Goal: Information Seeking & Learning: Learn about a topic

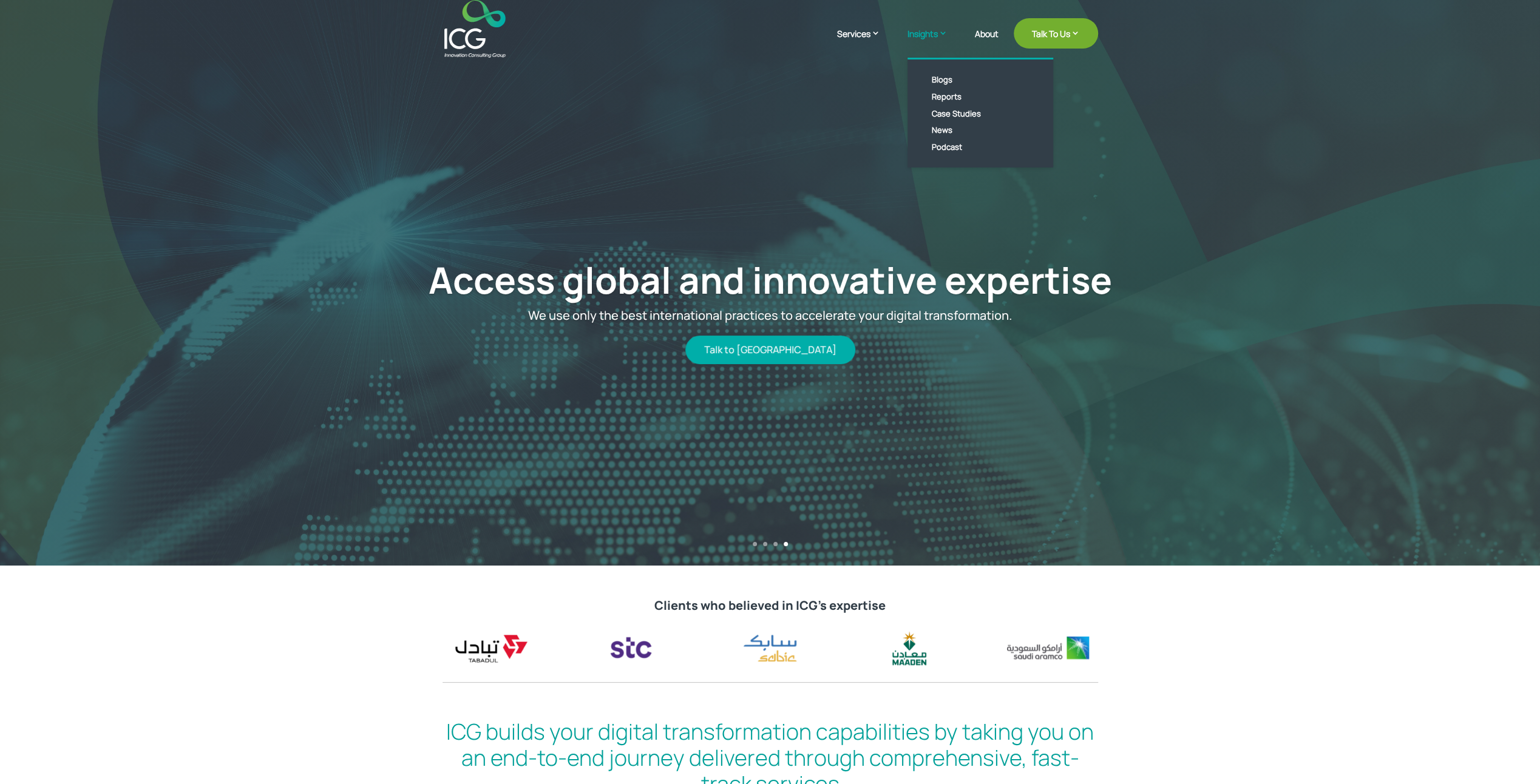
click at [936, 28] on link "Insights" at bounding box center [934, 42] width 53 height 30
click at [941, 97] on link "Reports" at bounding box center [989, 96] width 140 height 17
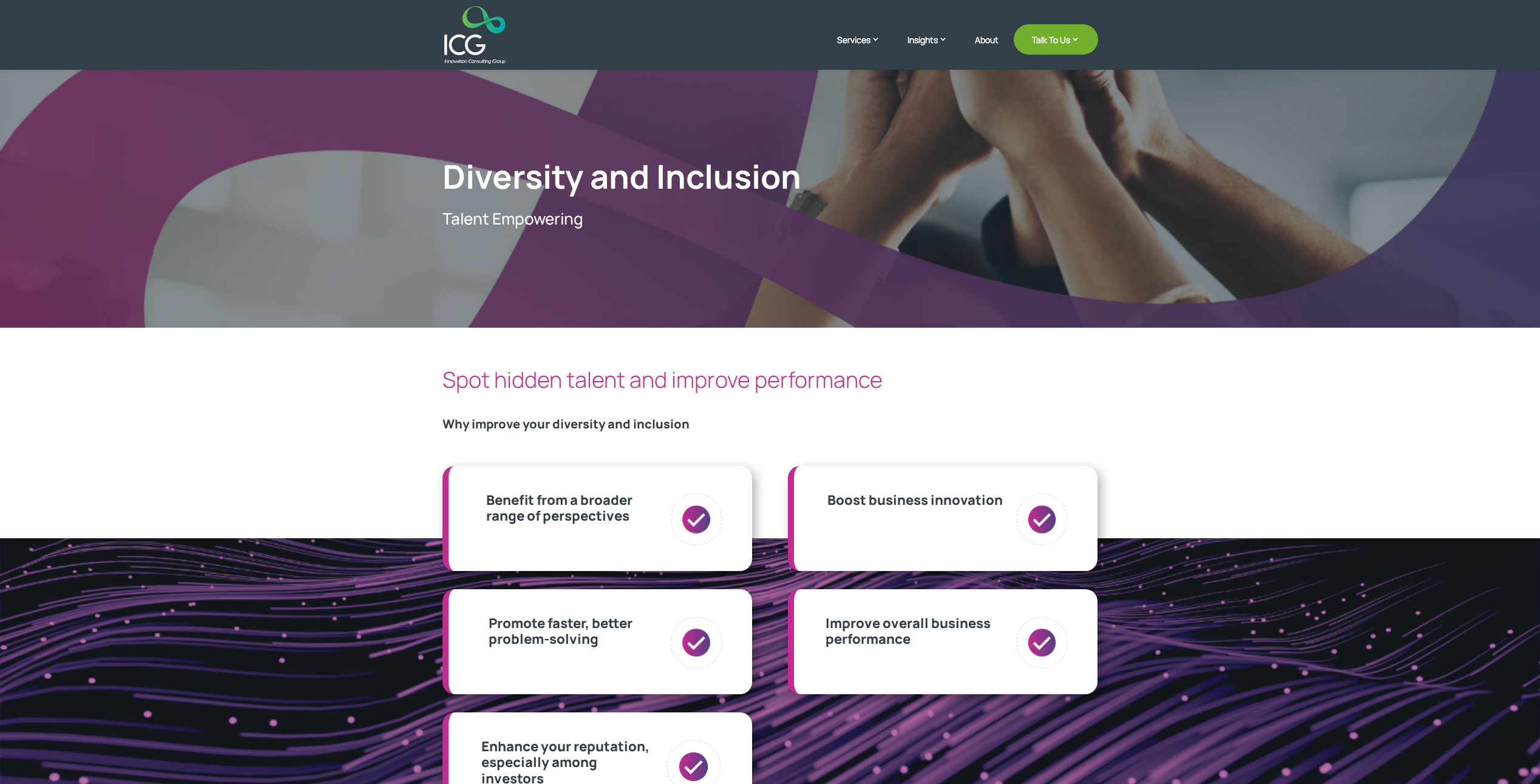
scroll to position [182, 0]
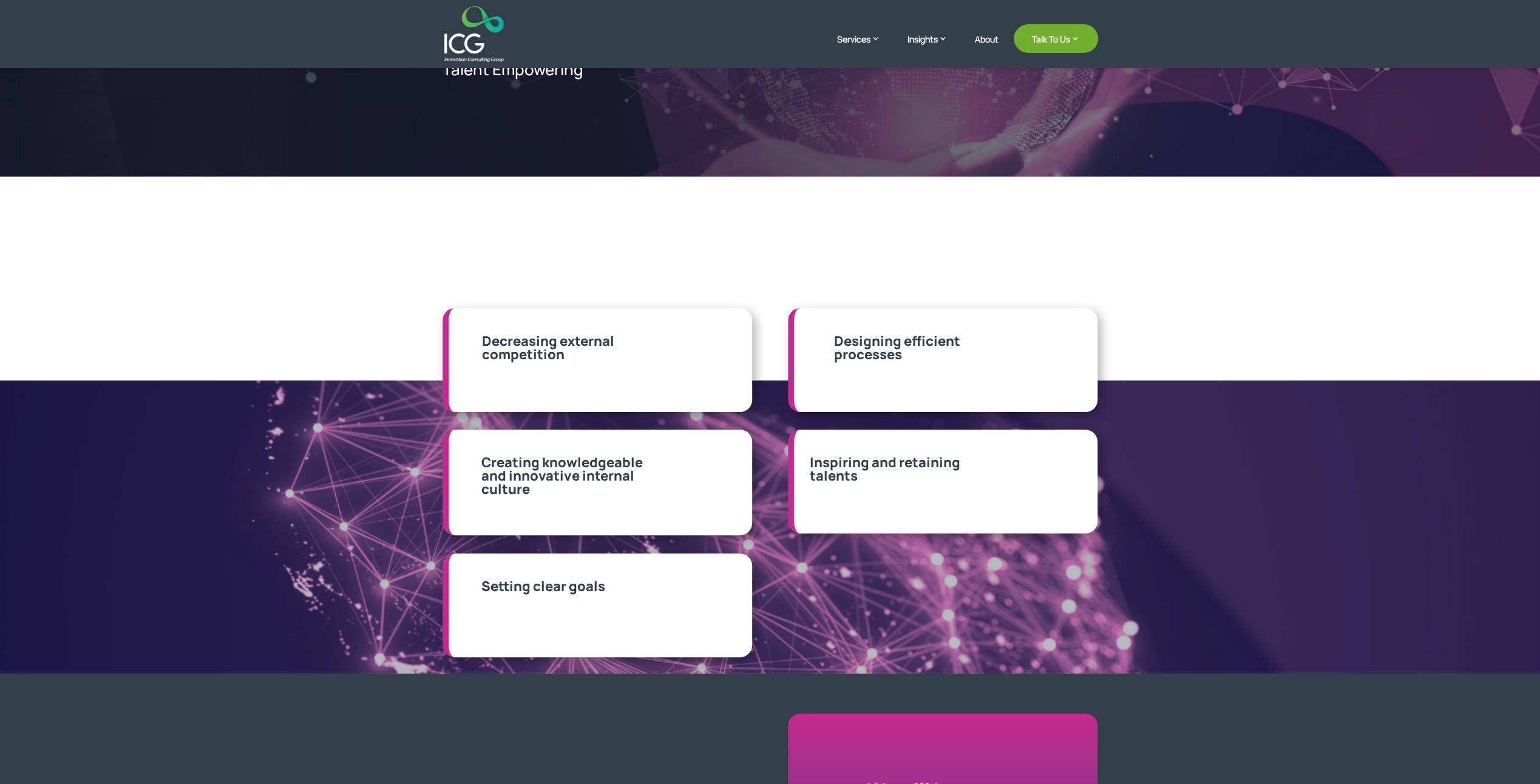
scroll to position [122, 0]
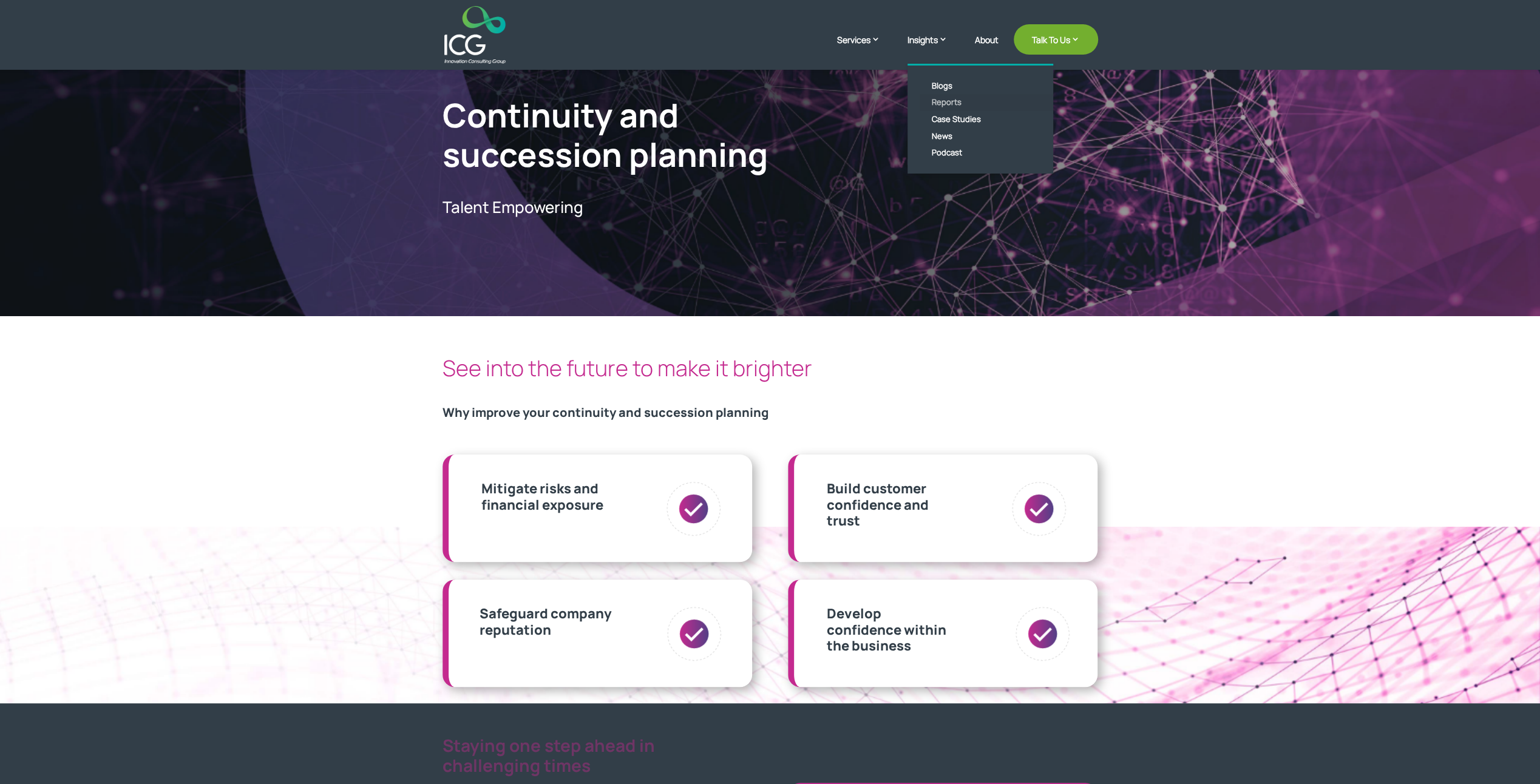
click at [944, 102] on link "Reports" at bounding box center [989, 102] width 140 height 17
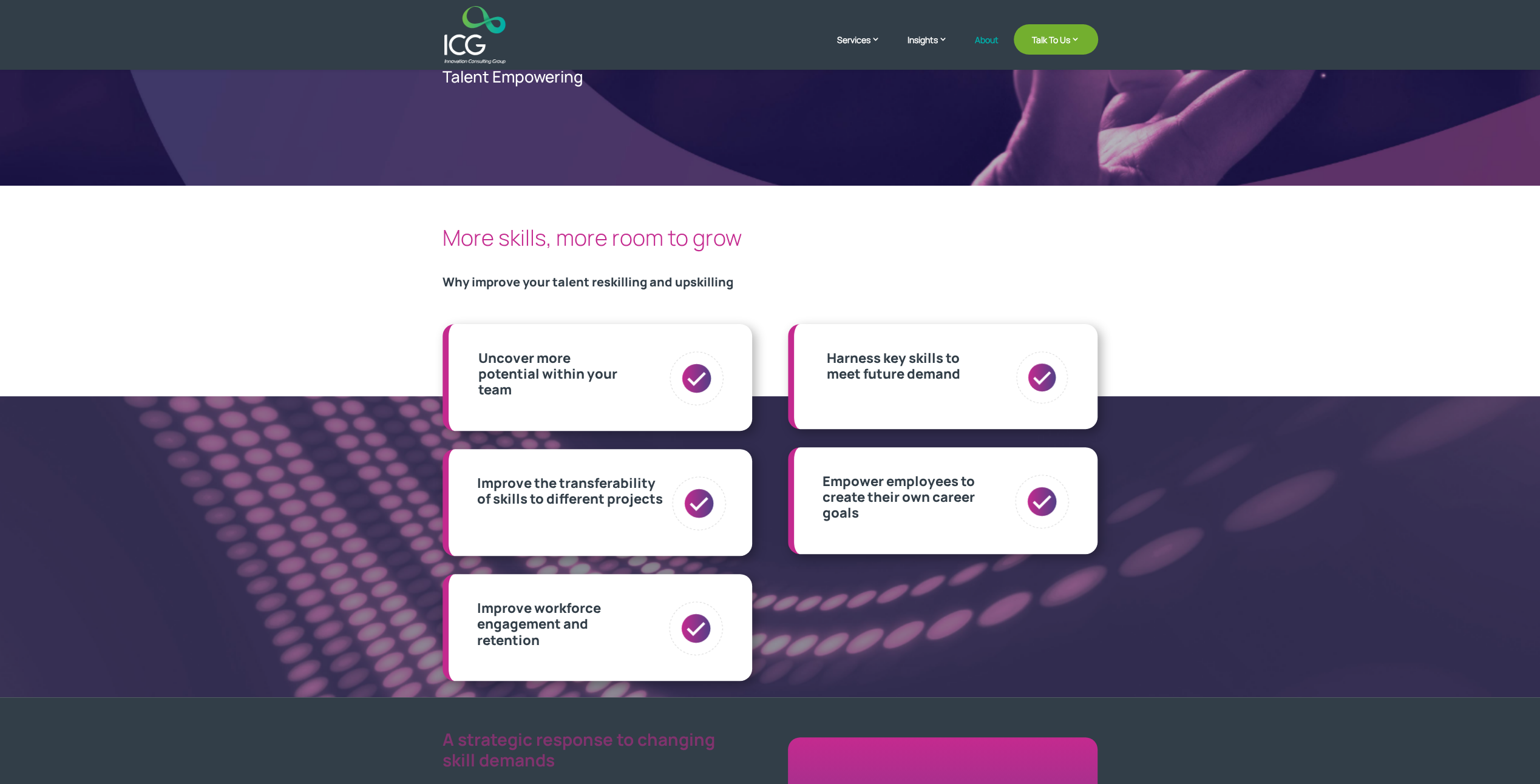
click at [986, 41] on link "About" at bounding box center [986, 49] width 24 height 29
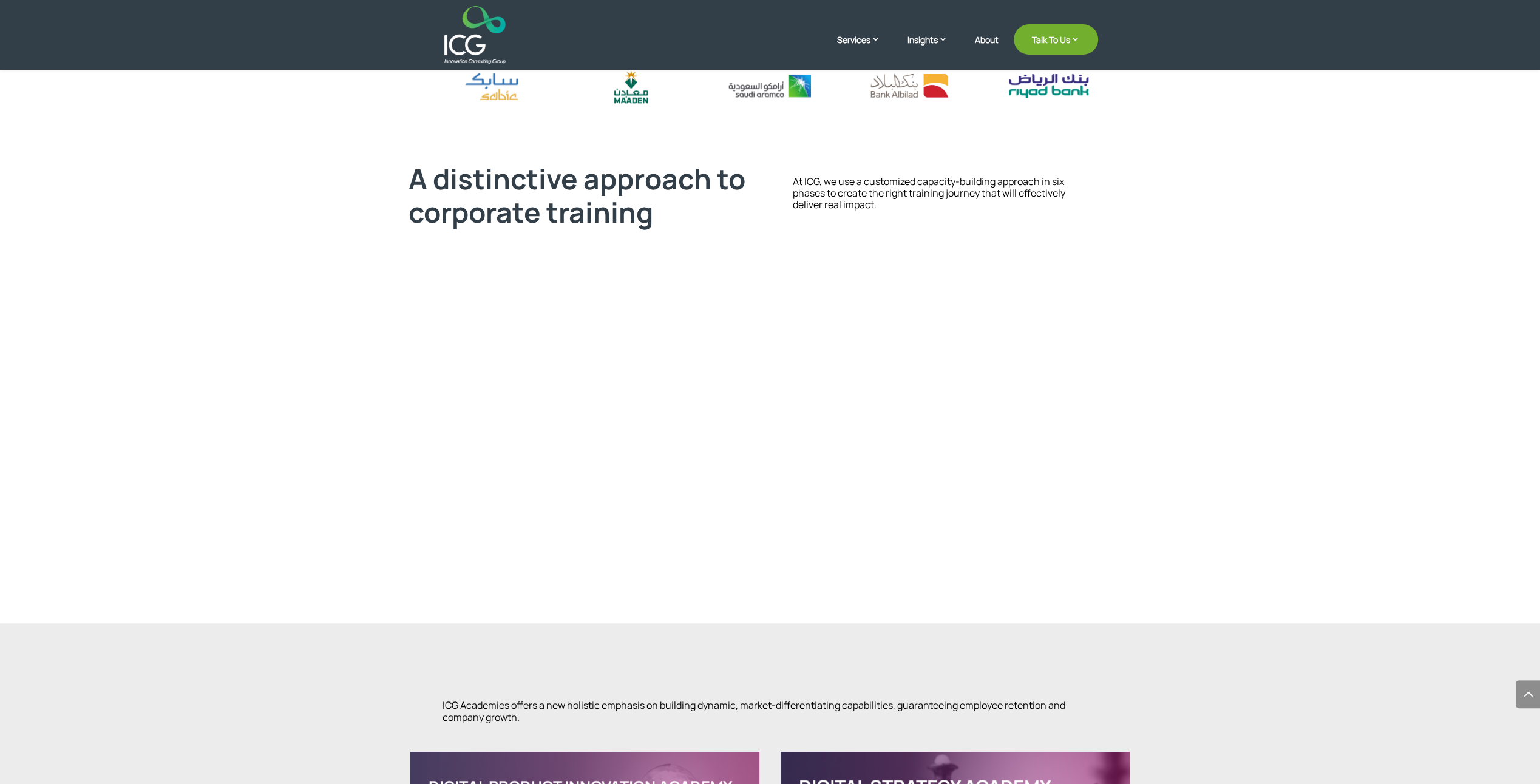
scroll to position [607, 0]
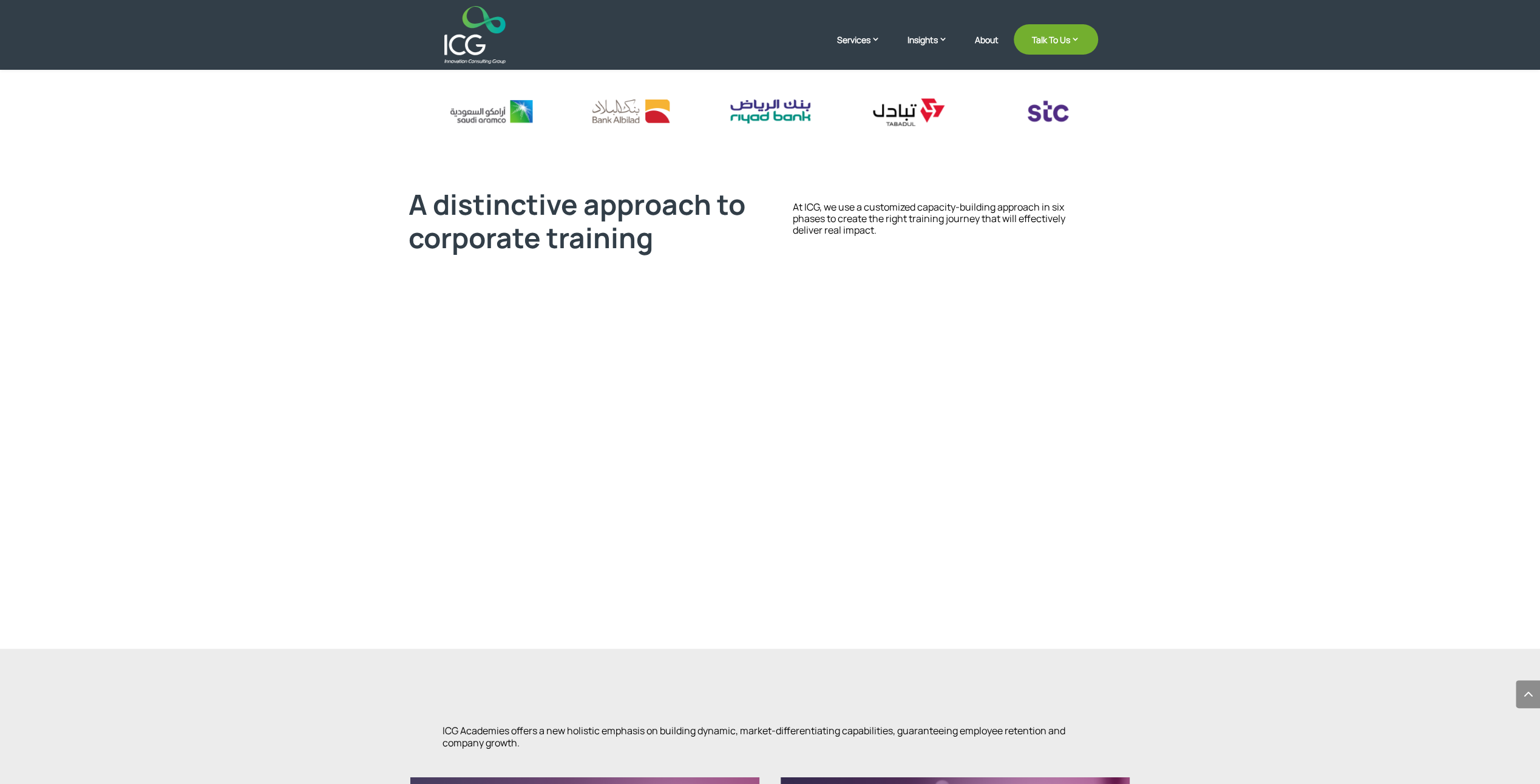
drag, startPoint x: 422, startPoint y: 271, endPoint x: 519, endPoint y: 337, distance: 117.3
click at [519, 337] on icon at bounding box center [770, 452] width 784 height 343
drag, startPoint x: 519, startPoint y: 337, endPoint x: 485, endPoint y: 350, distance: 36.4
click at [485, 350] on icon at bounding box center [770, 452] width 784 height 343
drag, startPoint x: 529, startPoint y: 526, endPoint x: 626, endPoint y: 588, distance: 115.1
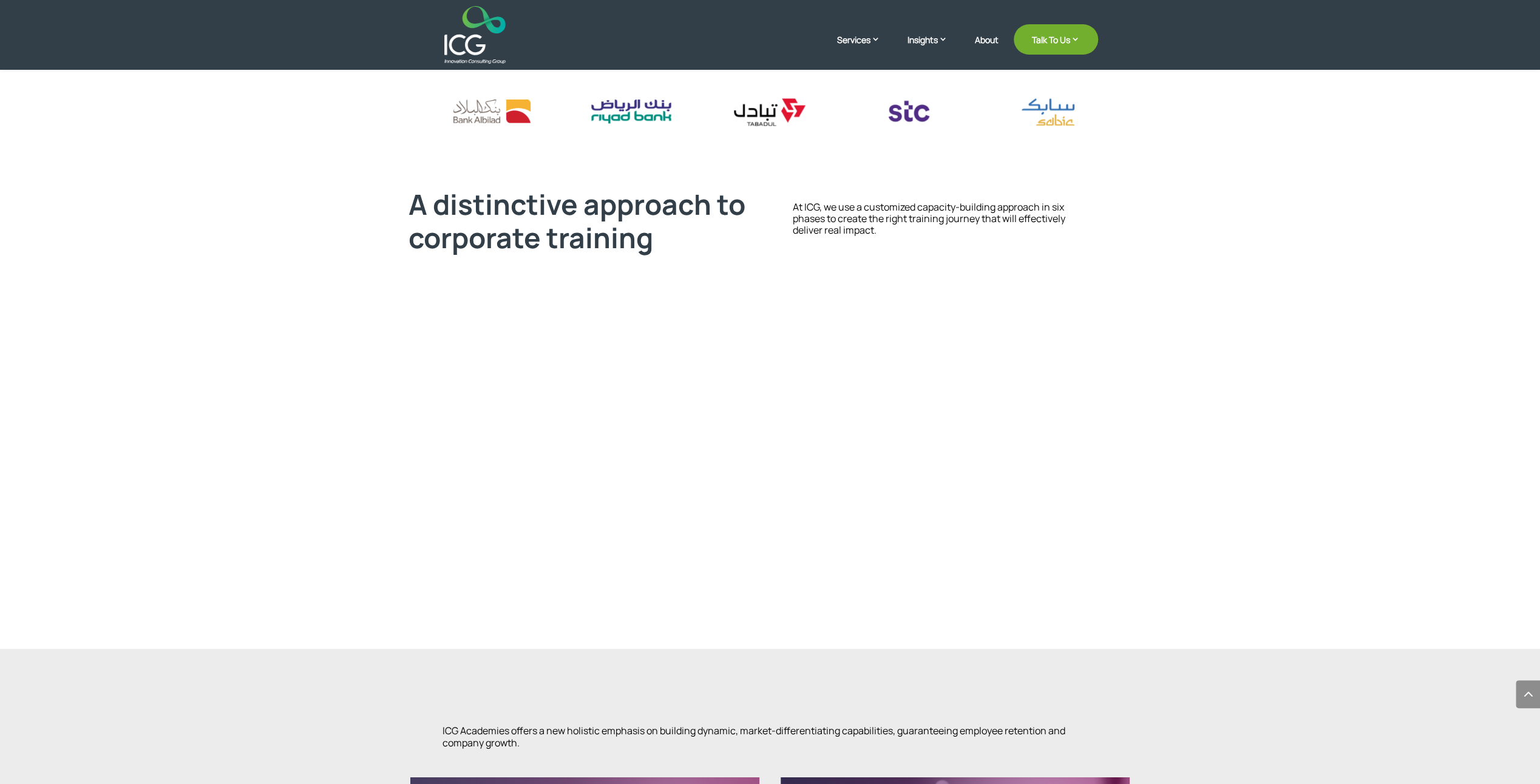
click at [626, 588] on icon at bounding box center [770, 452] width 784 height 343
drag, startPoint x: 626, startPoint y: 588, endPoint x: 588, endPoint y: 579, distance: 39.1
click at [585, 581] on tspan "participants’ level" at bounding box center [585, 581] width 0 height 0
drag, startPoint x: 601, startPoint y: 582, endPoint x: 515, endPoint y: 522, distance: 104.9
click at [515, 522] on icon at bounding box center [770, 452] width 784 height 343
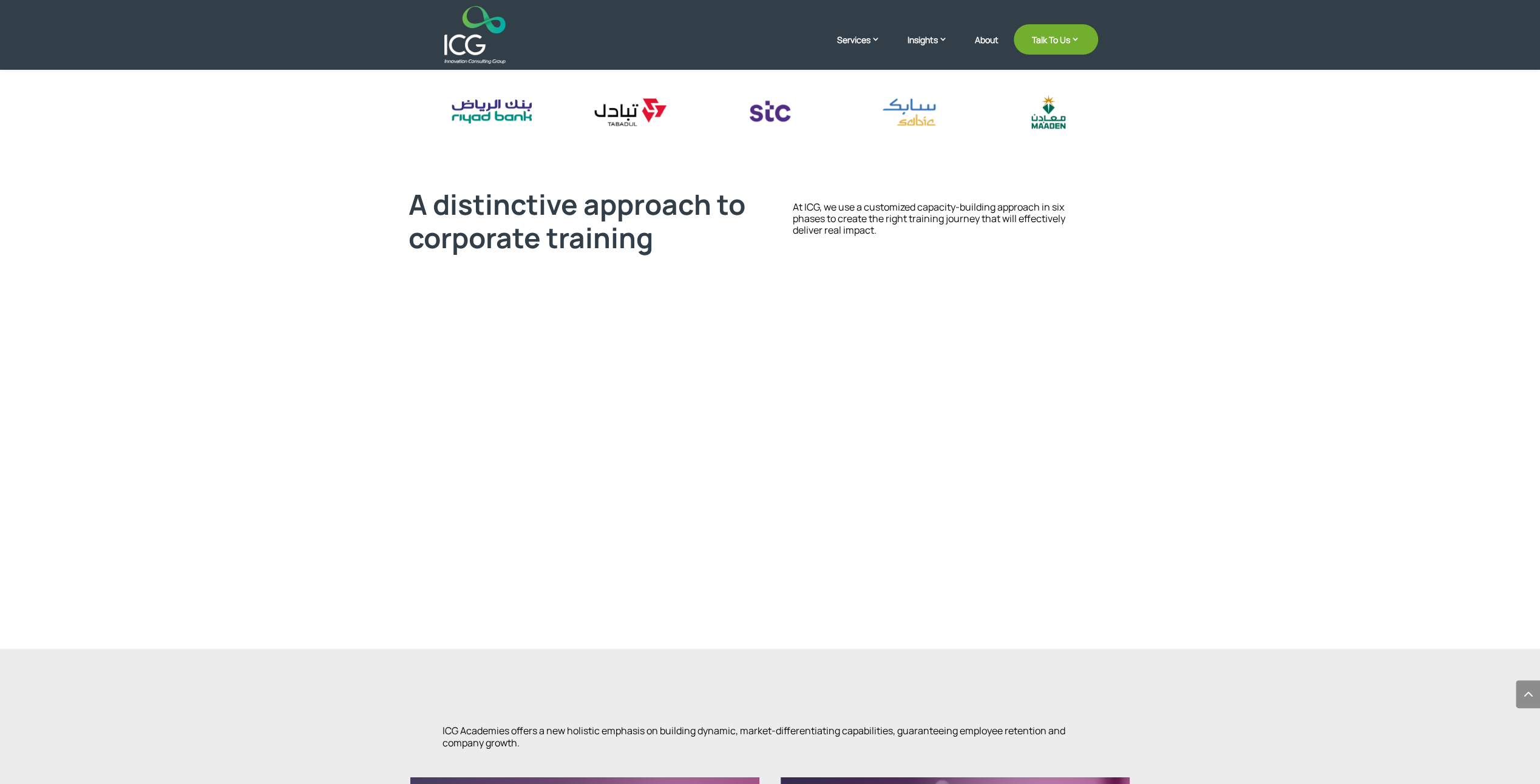
drag, startPoint x: 515, startPoint y: 522, endPoint x: 677, endPoint y: 567, distance: 168.1
click at [677, 567] on icon at bounding box center [770, 452] width 784 height 343
drag, startPoint x: 666, startPoint y: 280, endPoint x: 815, endPoint y: 323, distance: 155.1
click at [815, 323] on icon at bounding box center [770, 452] width 784 height 343
click at [671, 326] on icon at bounding box center [770, 452] width 784 height 343
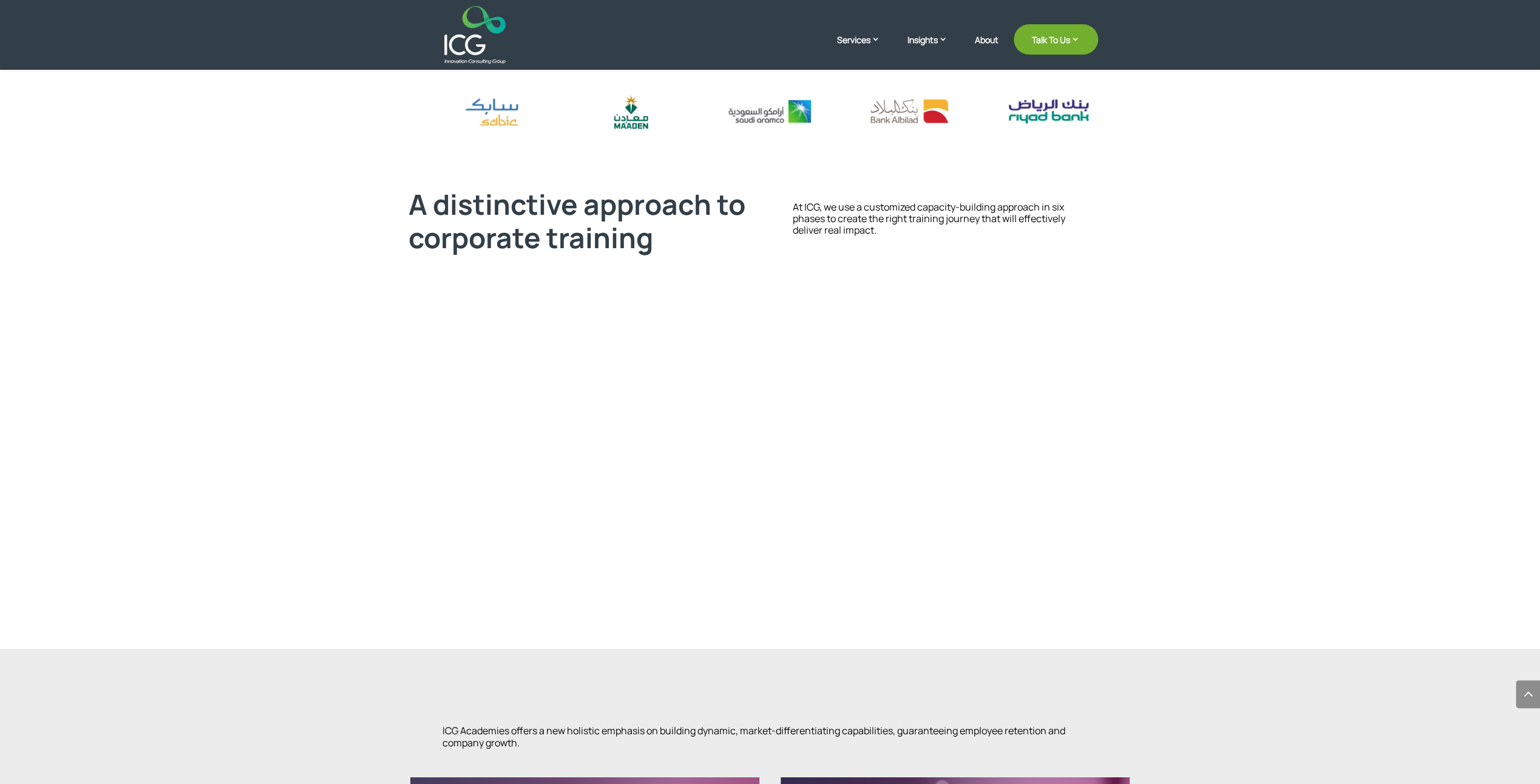
drag, startPoint x: 987, startPoint y: 532, endPoint x: 1145, endPoint y: 607, distance: 174.9
click at [1145, 607] on div at bounding box center [770, 452] width 784 height 378
drag, startPoint x: 1145, startPoint y: 607, endPoint x: 1073, endPoint y: 592, distance: 73.5
click at [1037, 581] on tspan "• Reporting on future gaps and needs." at bounding box center [1037, 581] width 0 height 0
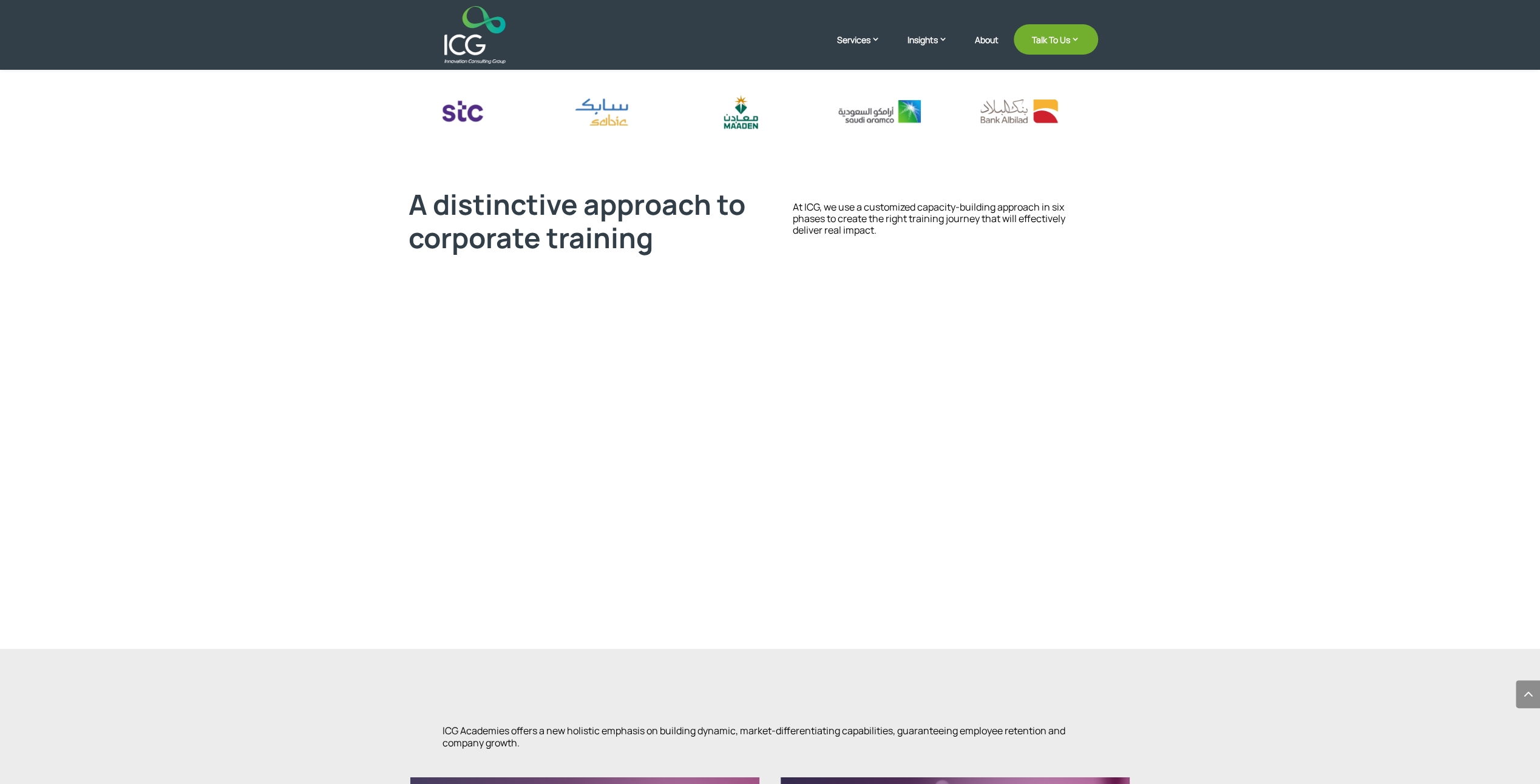
click at [782, 109] on div at bounding box center [770, 111] width 656 height 42
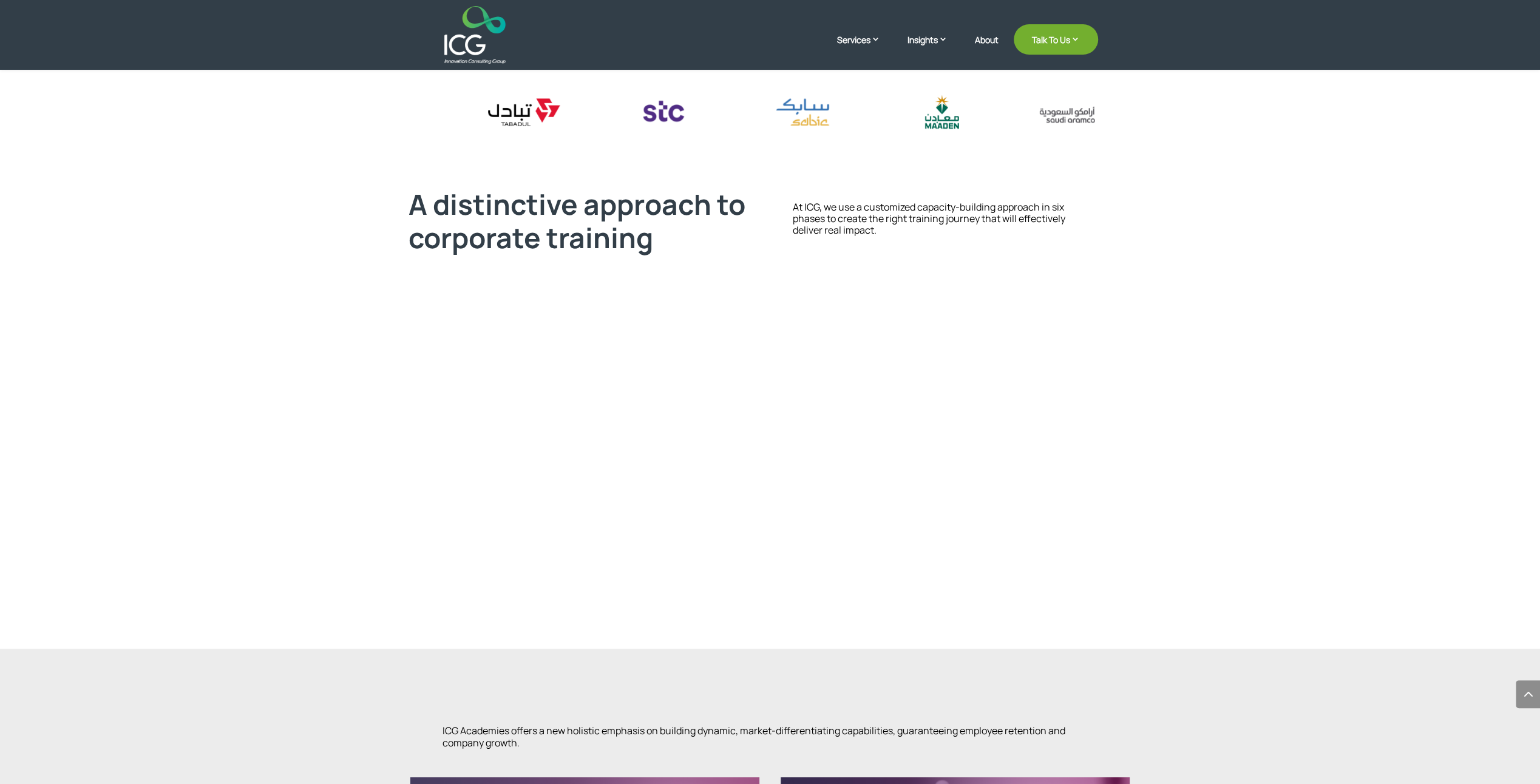
click at [1010, 145] on div at bounding box center [770, 130] width 656 height 78
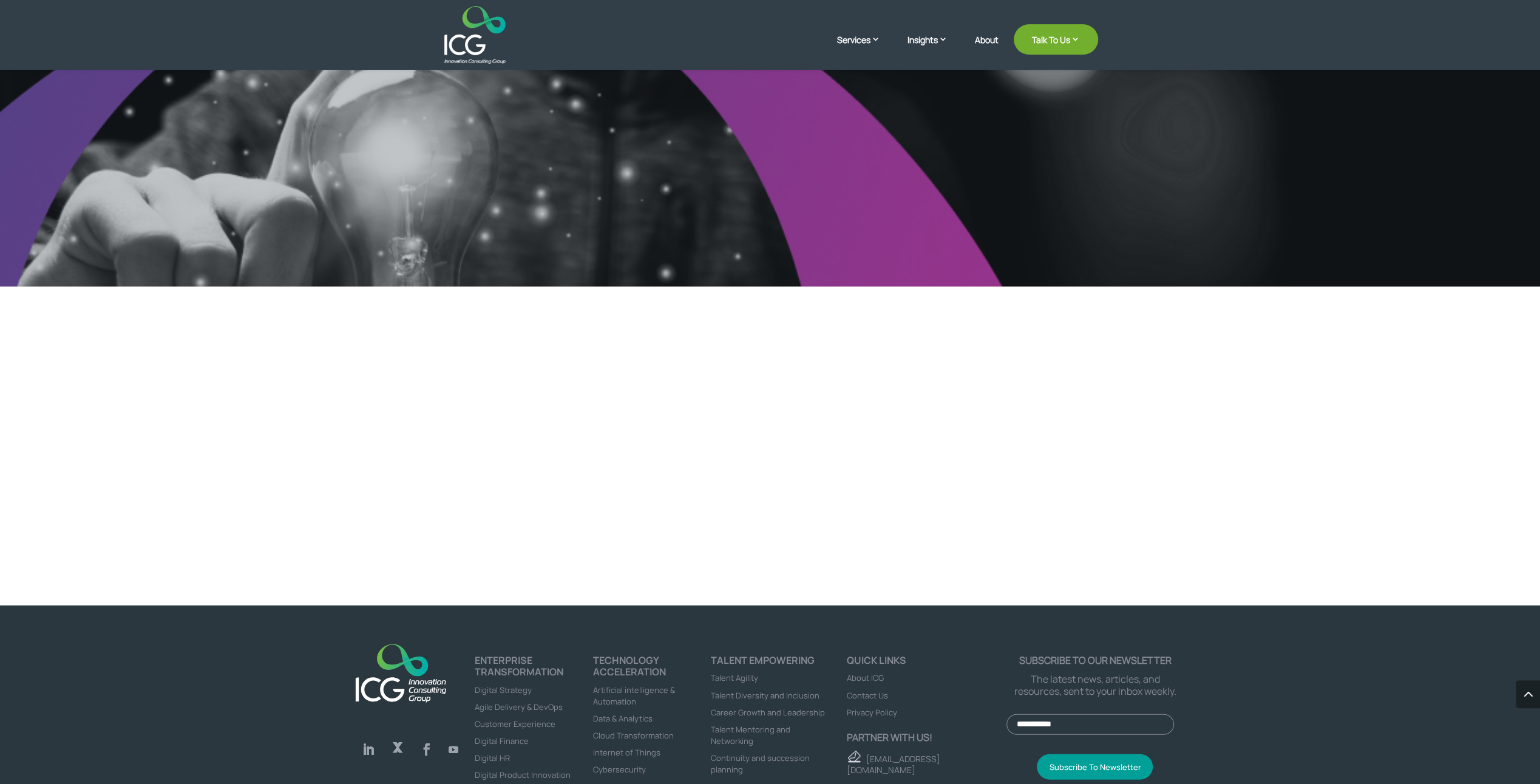
scroll to position [0, 0]
